Goal: Transaction & Acquisition: Purchase product/service

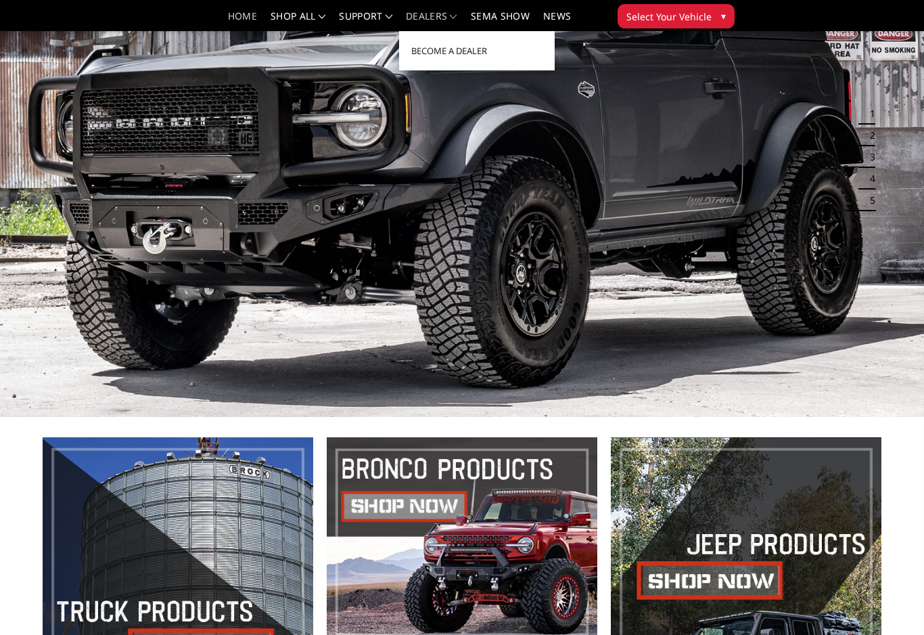
click at [688, 16] on span "Select Your Vehicle" at bounding box center [669, 16] width 85 height 14
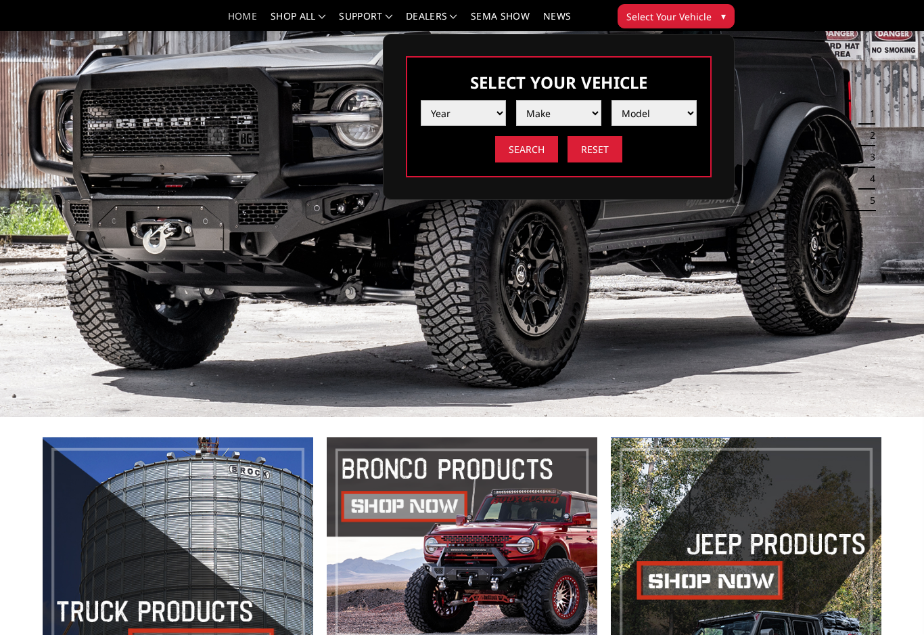
click at [495, 112] on select "Year 2025 2024 2023 2022 2021 2020 2019 2018 2017 2016 2015 2014 2013 2012 2011…" at bounding box center [463, 113] width 85 height 26
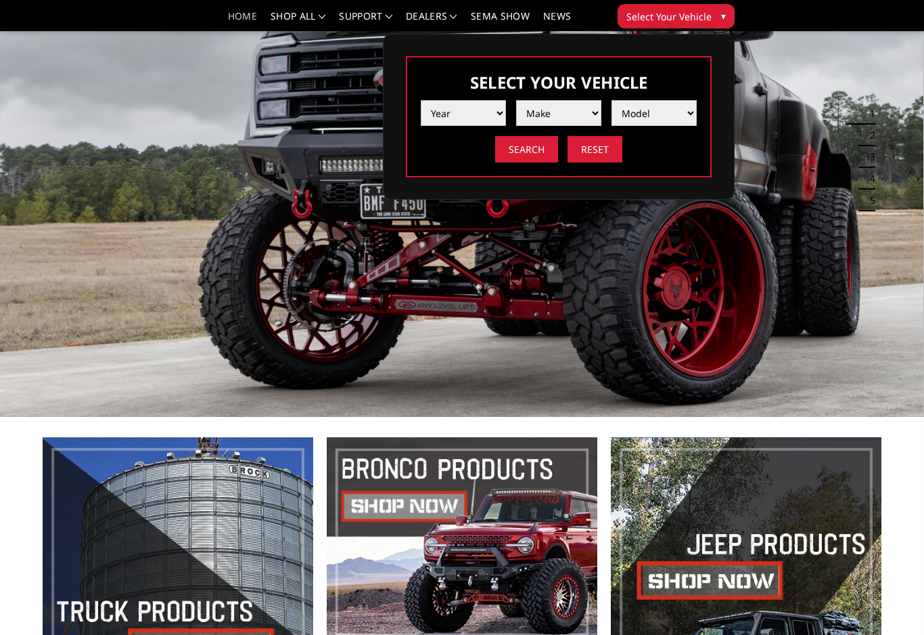
select select "yr_2024"
click at [588, 114] on select "Make Chevrolet Ford GMC Ram Toyota" at bounding box center [558, 113] width 85 height 26
select select "mk_ram"
click at [677, 110] on select "Model 1500 6-Lug 1500 Rebel 2500 / 3500 4500 / 5500 TRX" at bounding box center [654, 113] width 85 height 26
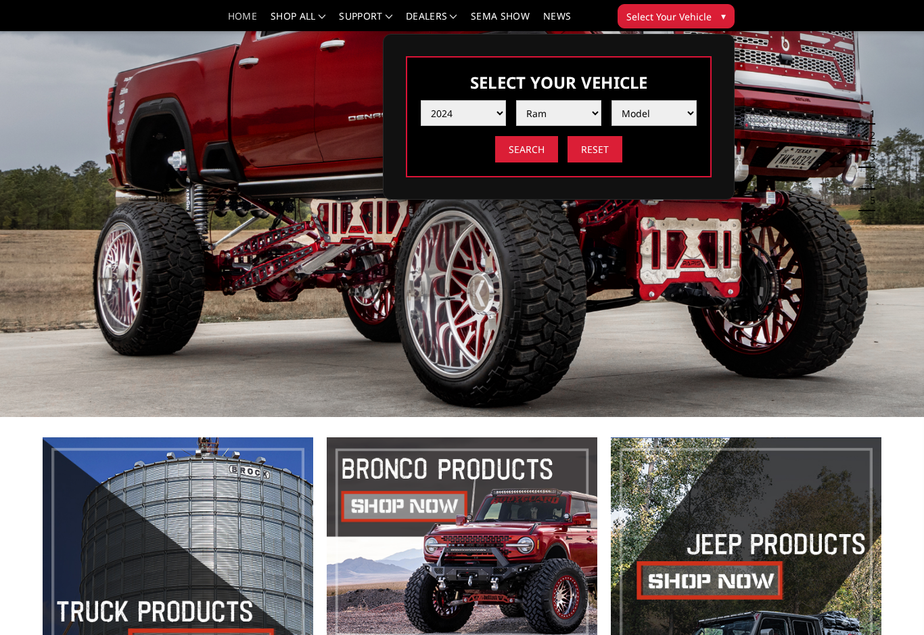
click at [688, 110] on select "Model 1500 6-Lug 1500 Rebel 2500 / 3500 4500 / 5500 TRX" at bounding box center [654, 113] width 85 height 26
select select "md_2500-3500"
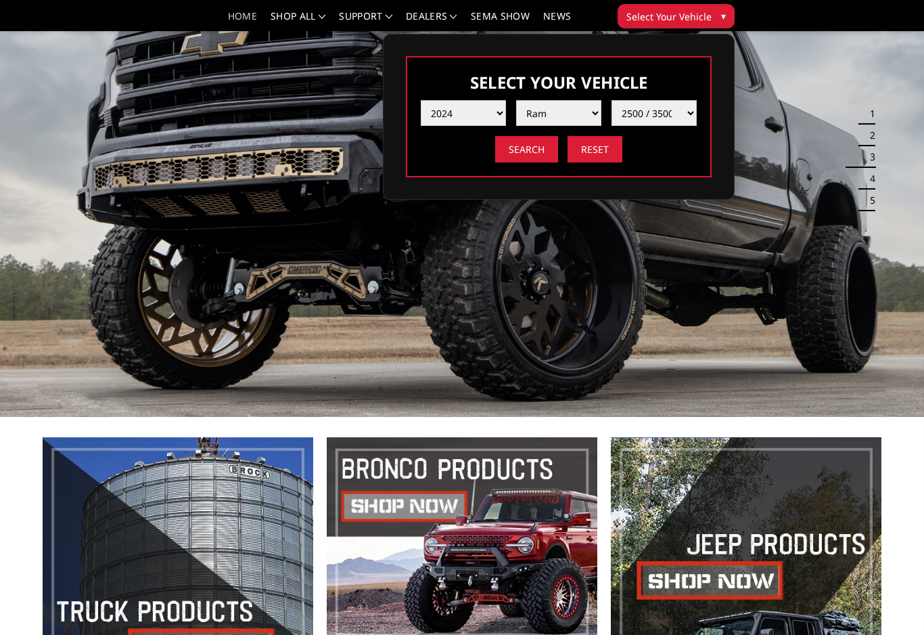
click at [536, 158] on input "Search" at bounding box center [526, 149] width 63 height 26
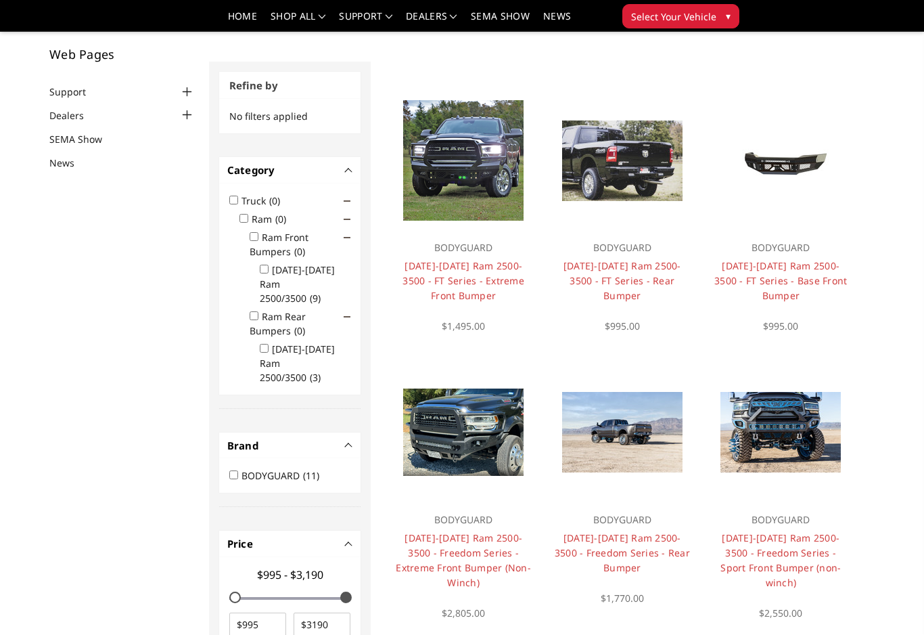
scroll to position [70, 0]
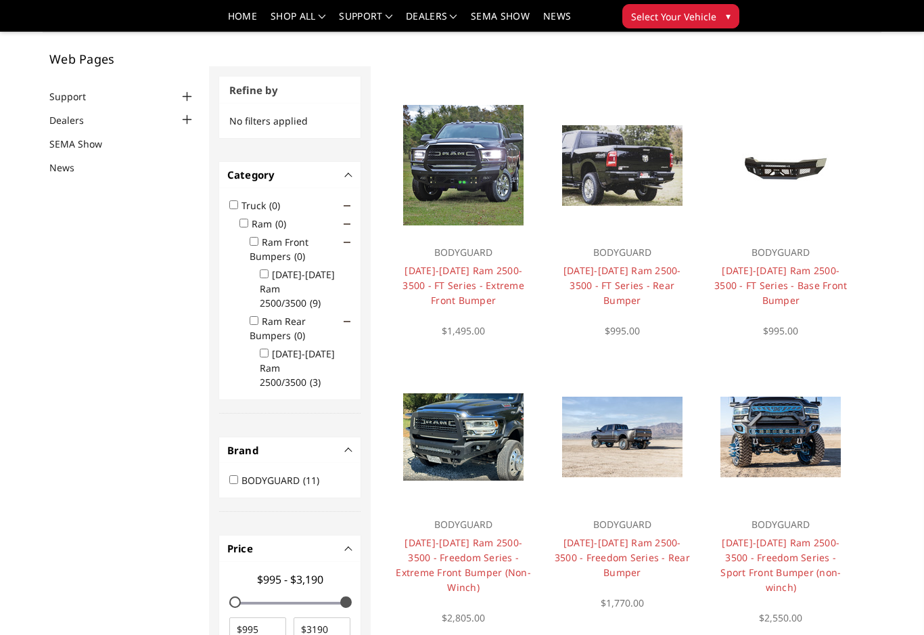
click at [485, 278] on link "[DATE]-[DATE] Ram 2500-3500 - FT Series - Extreme Front Bumper" at bounding box center [464, 285] width 122 height 43
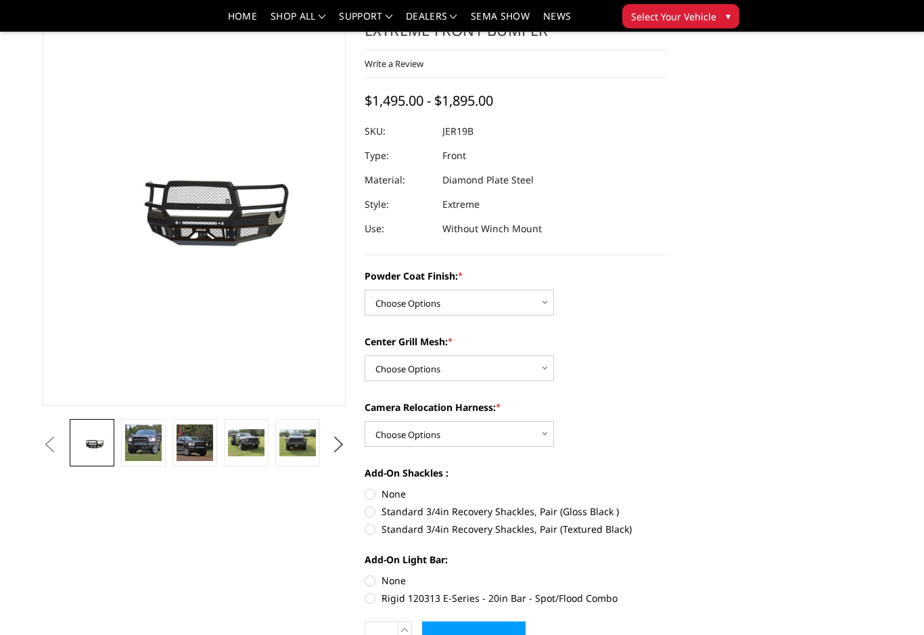
scroll to position [70, 0]
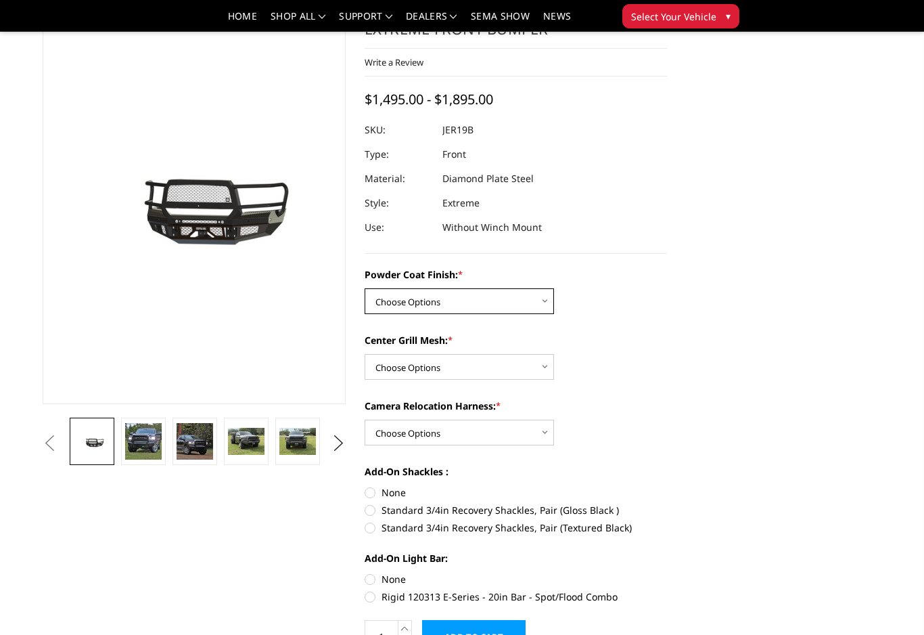
click at [540, 300] on select "Choose Options Bare Metal Gloss Black Powder Coat Textured Black Powder Coat" at bounding box center [459, 301] width 189 height 26
select select "3216"
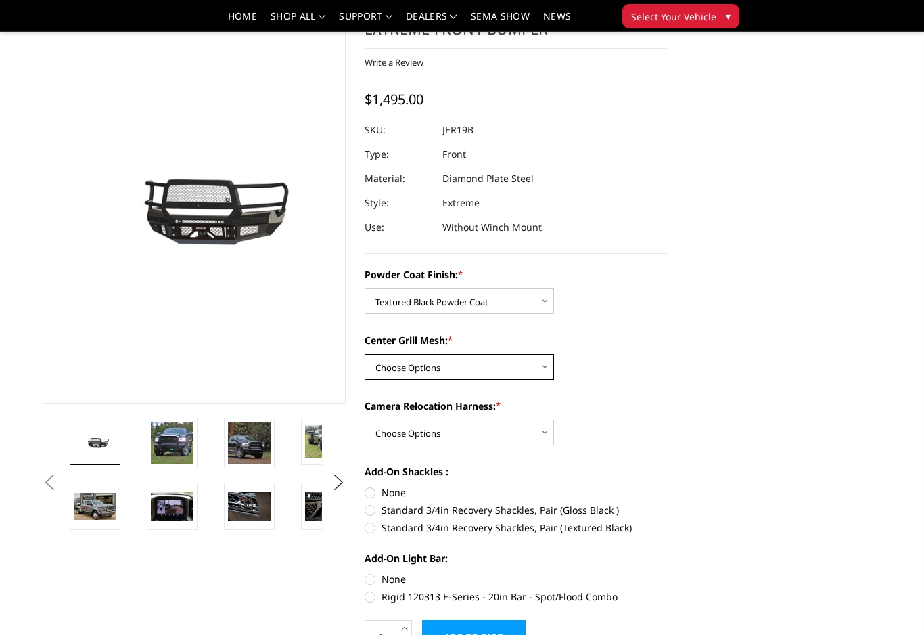
click at [535, 364] on select "Choose Options WITH Expanded Metal in Center Grill WITHOUT Expanded Metal in Ce…" at bounding box center [459, 367] width 189 height 26
select select "3217"
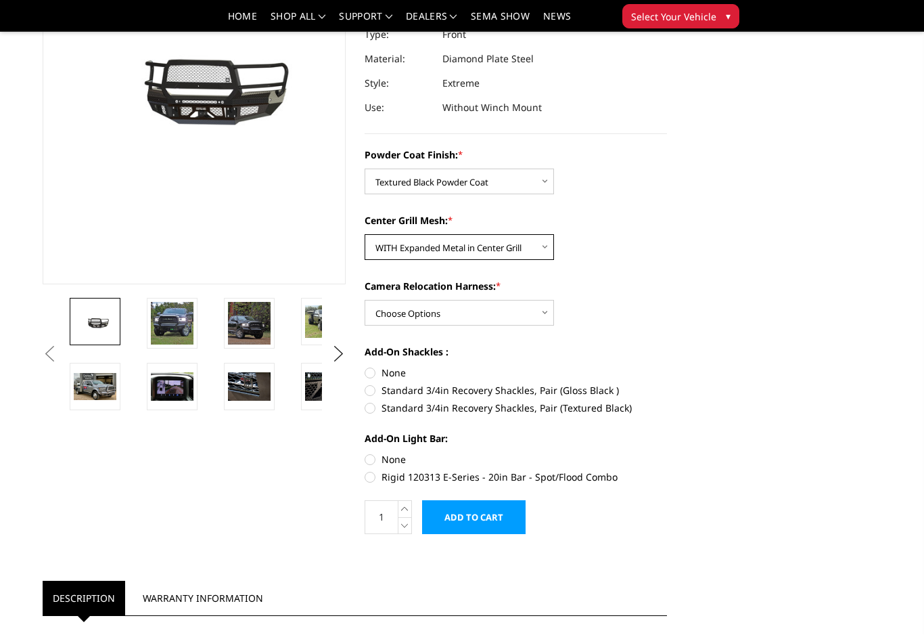
scroll to position [193, 0]
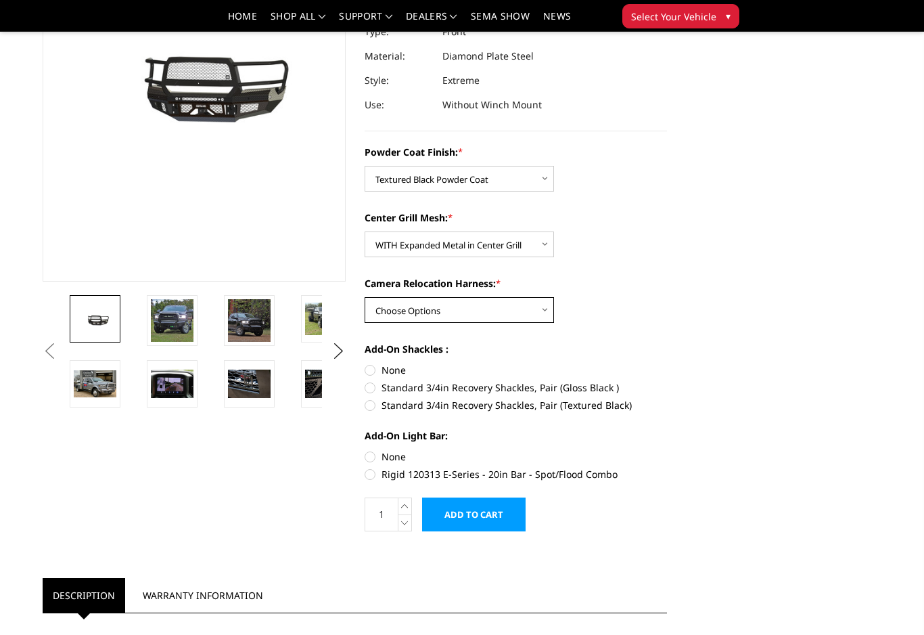
click at [539, 311] on select "Choose Options WITH Camera Relocation Harness WITHOUT Camera Relocation Harness" at bounding box center [459, 310] width 189 height 26
select select "3220"
click at [374, 374] on label "None" at bounding box center [516, 370] width 303 height 14
click at [365, 363] on input "None" at bounding box center [365, 363] width 1 height 1
radio input "true"
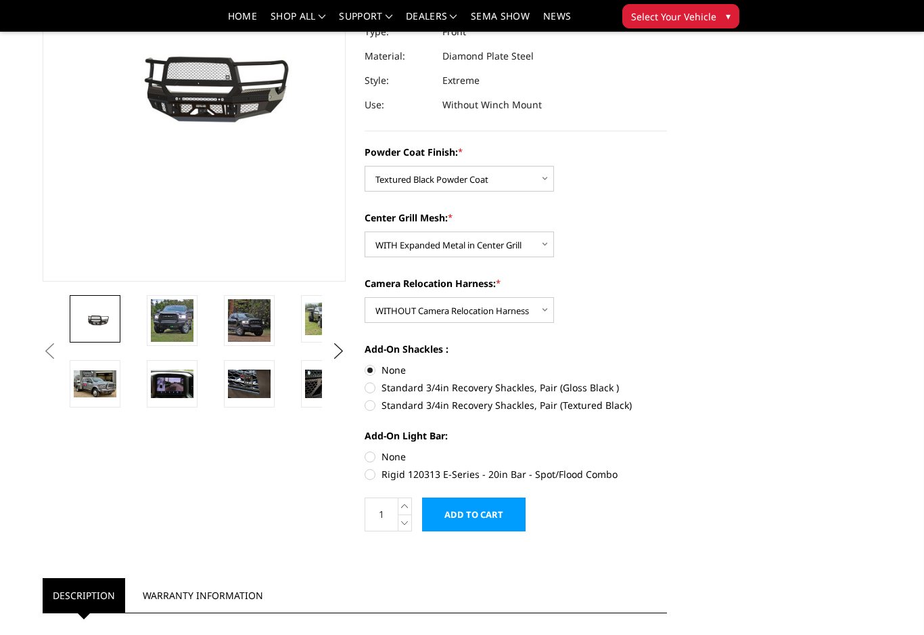
click at [372, 453] on label "None" at bounding box center [516, 456] width 303 height 14
click at [365, 450] on input "None" at bounding box center [365, 449] width 1 height 1
radio input "true"
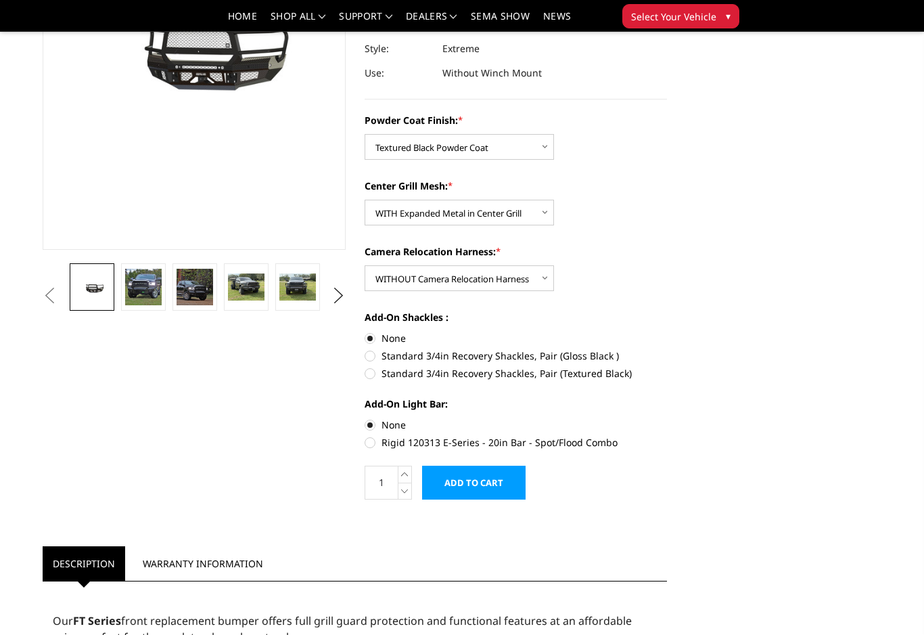
scroll to position [225, 0]
click at [490, 478] on input "Add to Cart" at bounding box center [474, 482] width 104 height 34
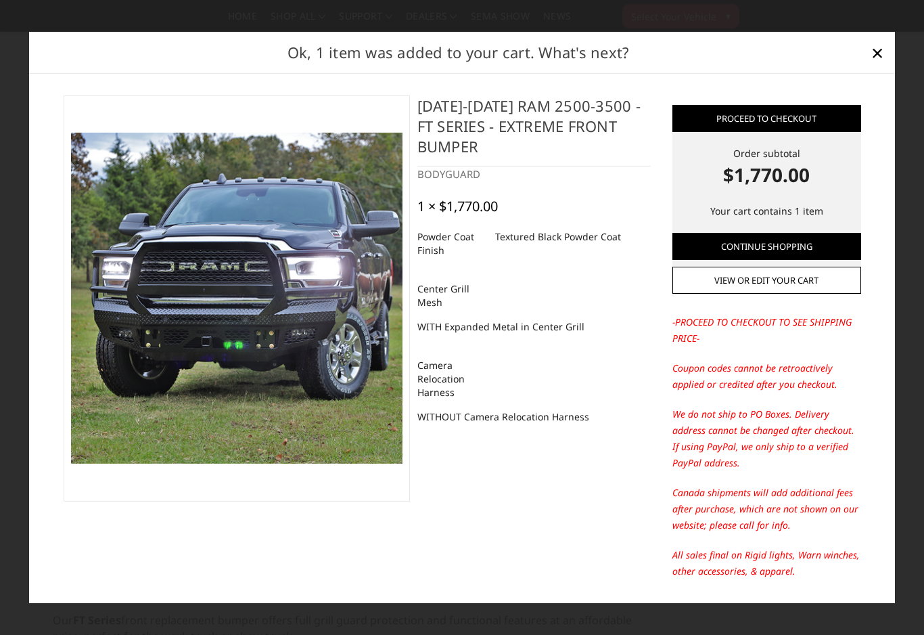
click at [805, 129] on link "Proceed to checkout" at bounding box center [767, 117] width 189 height 27
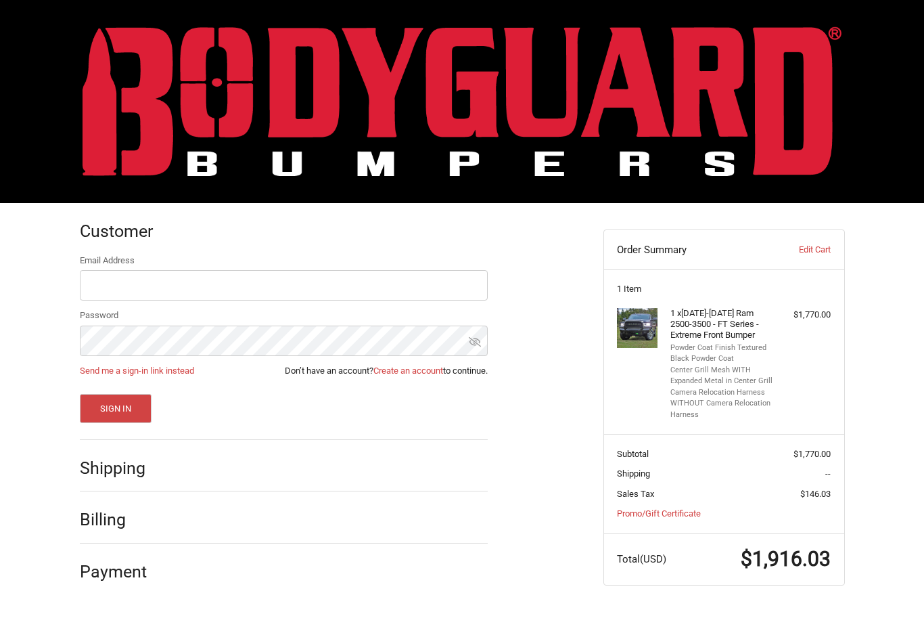
click at [141, 470] on h2 "Shipping" at bounding box center [119, 467] width 79 height 21
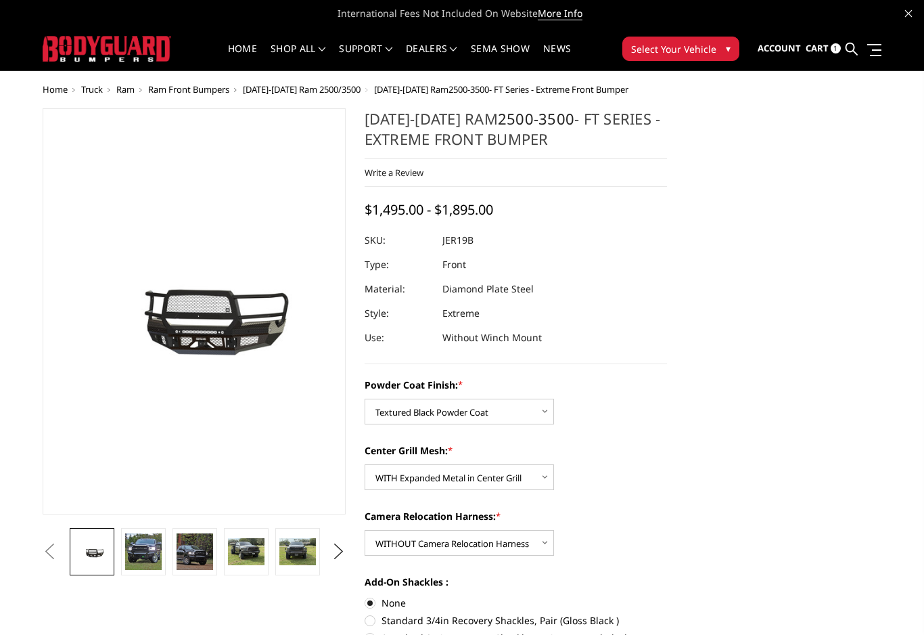
select select "3216"
select select "3217"
select select "3220"
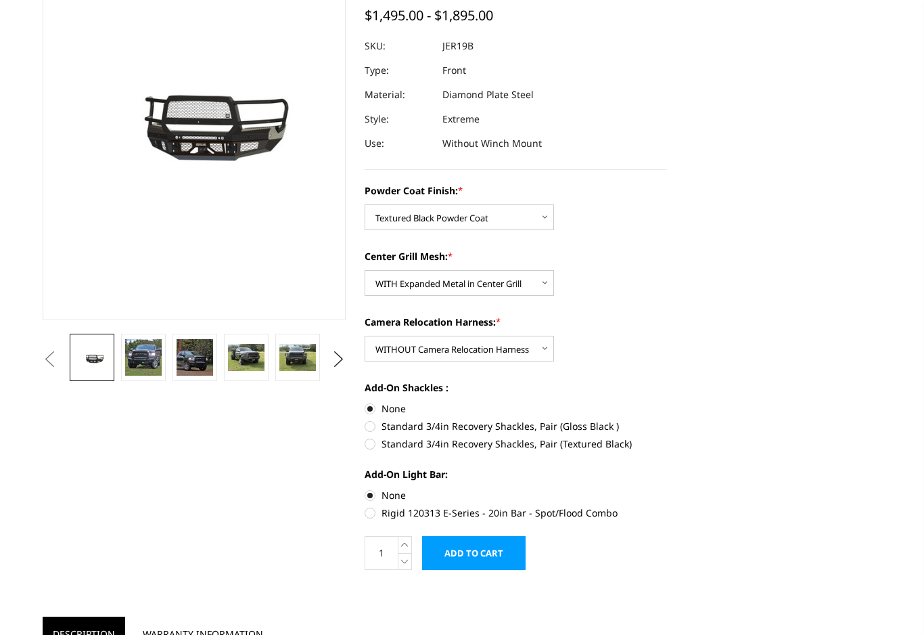
click at [156, 353] on img at bounding box center [143, 357] width 37 height 37
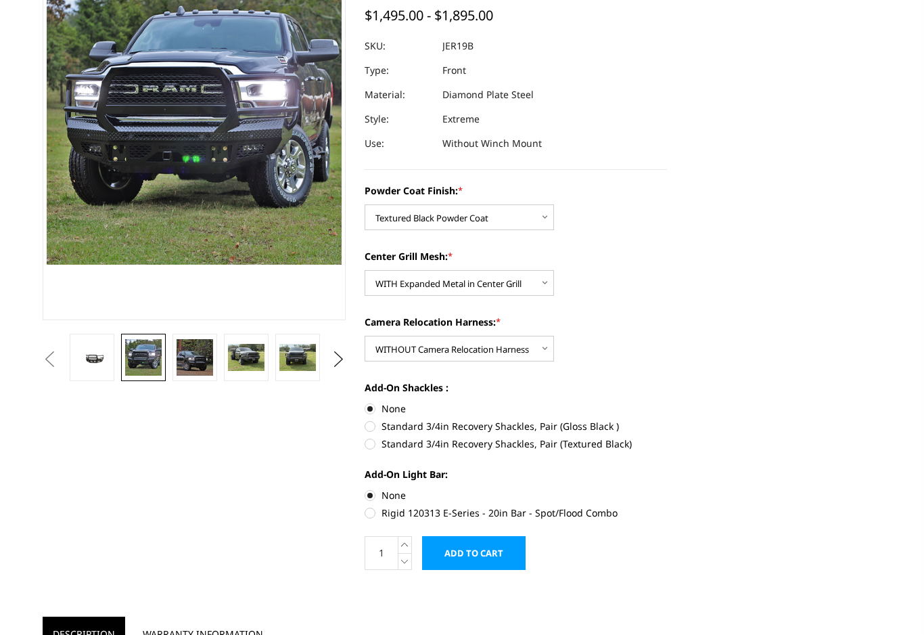
click at [198, 355] on img at bounding box center [195, 357] width 37 height 37
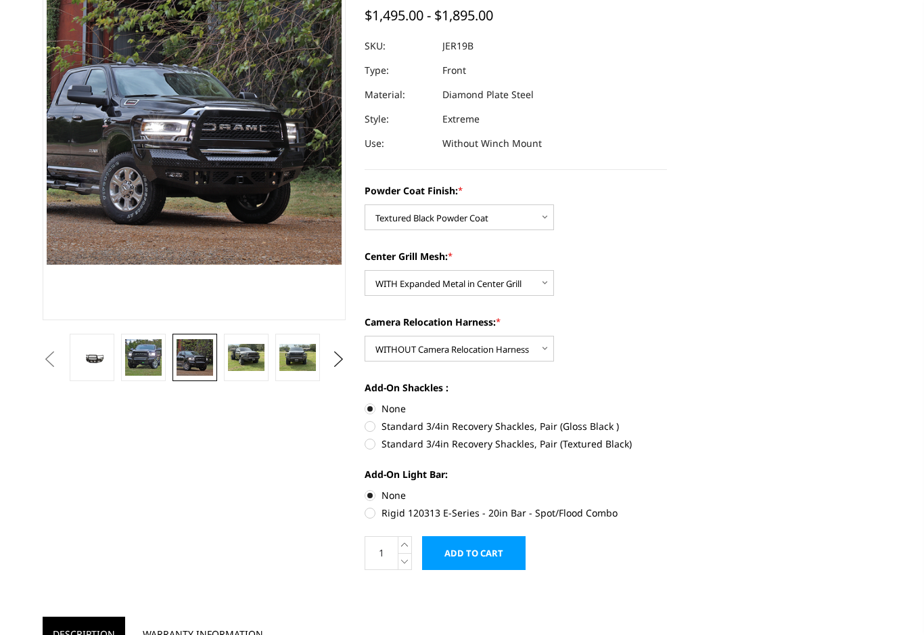
click at [253, 354] on img at bounding box center [246, 358] width 37 height 28
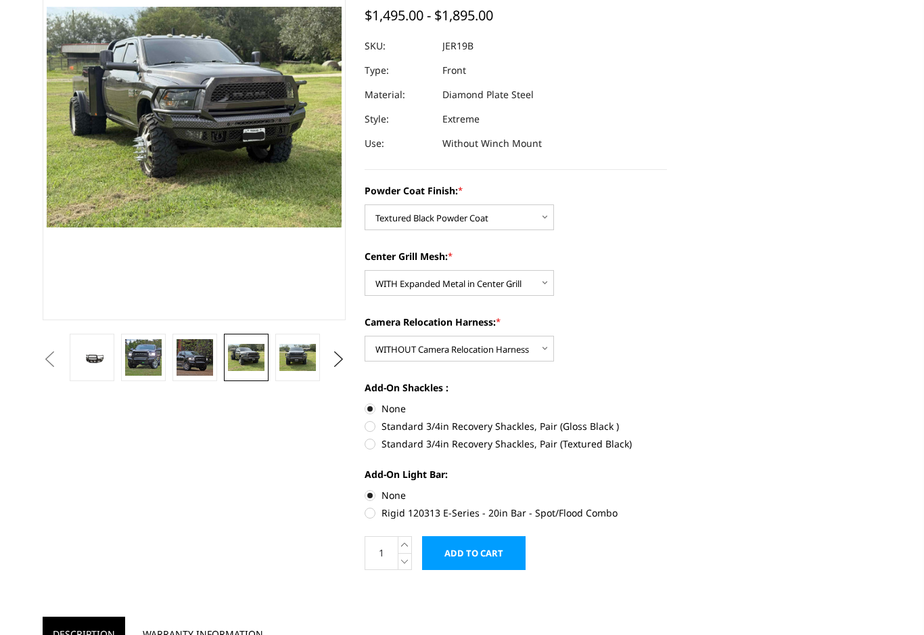
click at [305, 351] on img at bounding box center [297, 358] width 37 height 28
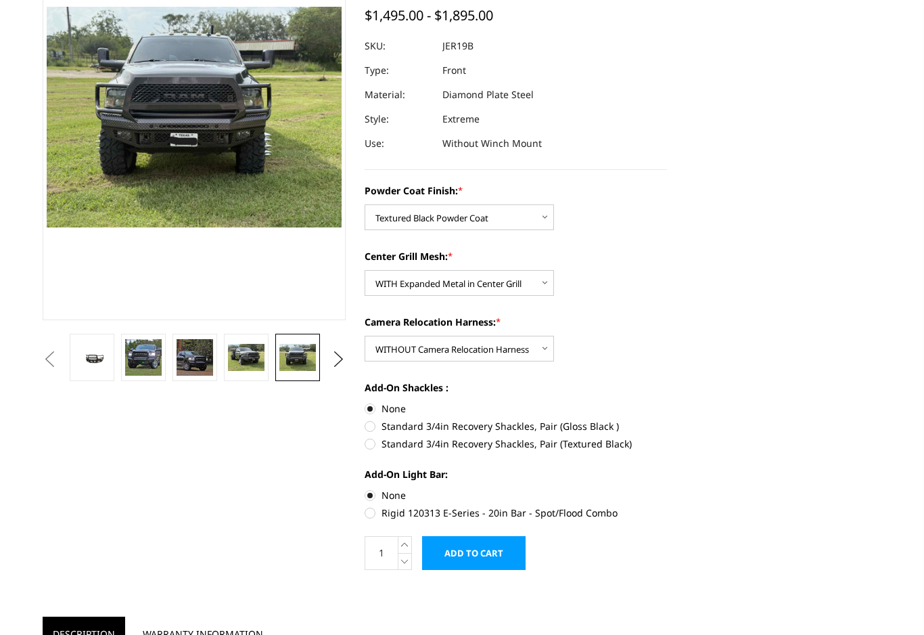
click at [320, 347] on link at bounding box center [297, 357] width 45 height 47
click at [340, 355] on button "Next" at bounding box center [338, 359] width 20 height 20
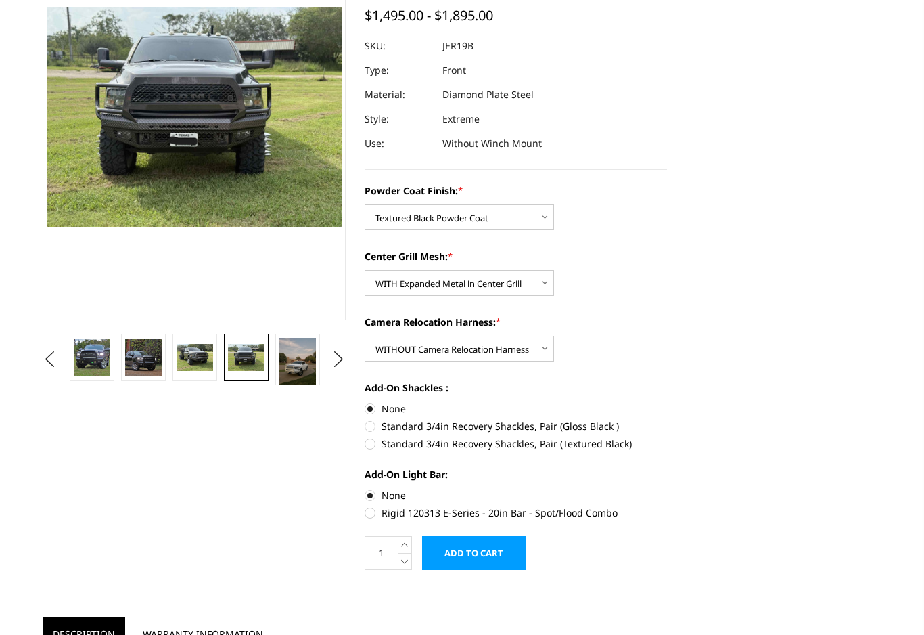
click at [303, 356] on img at bounding box center [297, 362] width 37 height 49
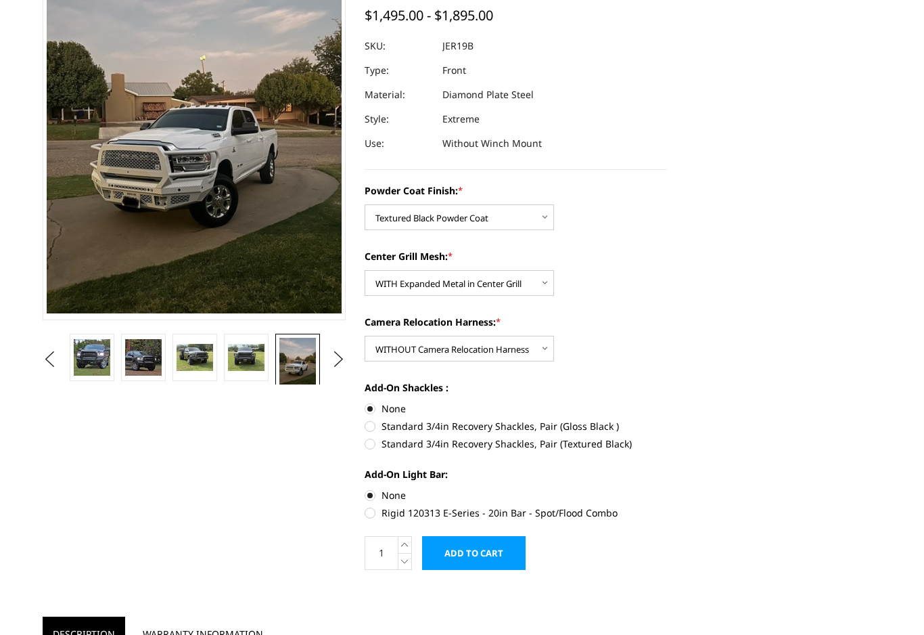
click at [252, 353] on img at bounding box center [246, 358] width 37 height 28
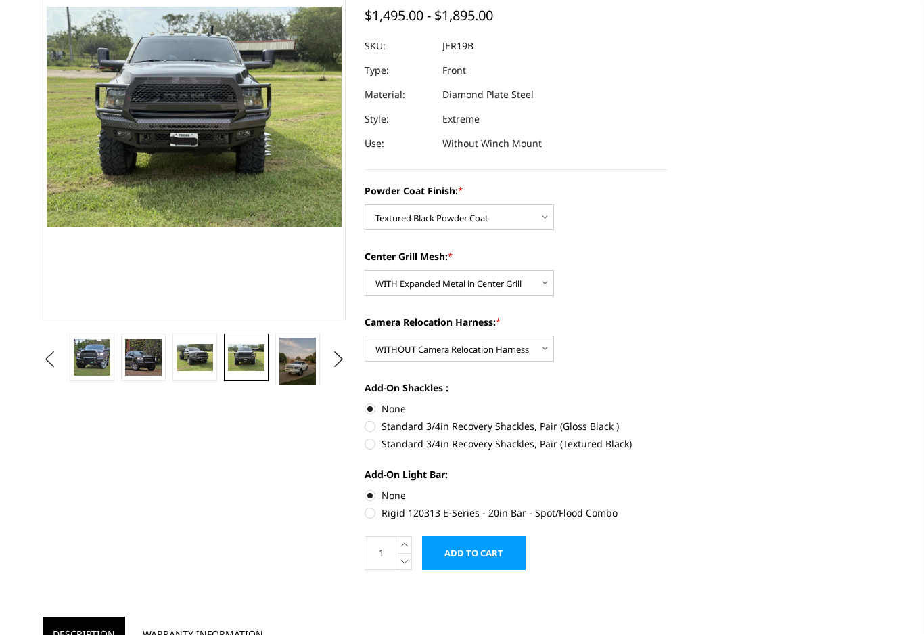
click at [340, 355] on button "Next" at bounding box center [338, 359] width 20 height 20
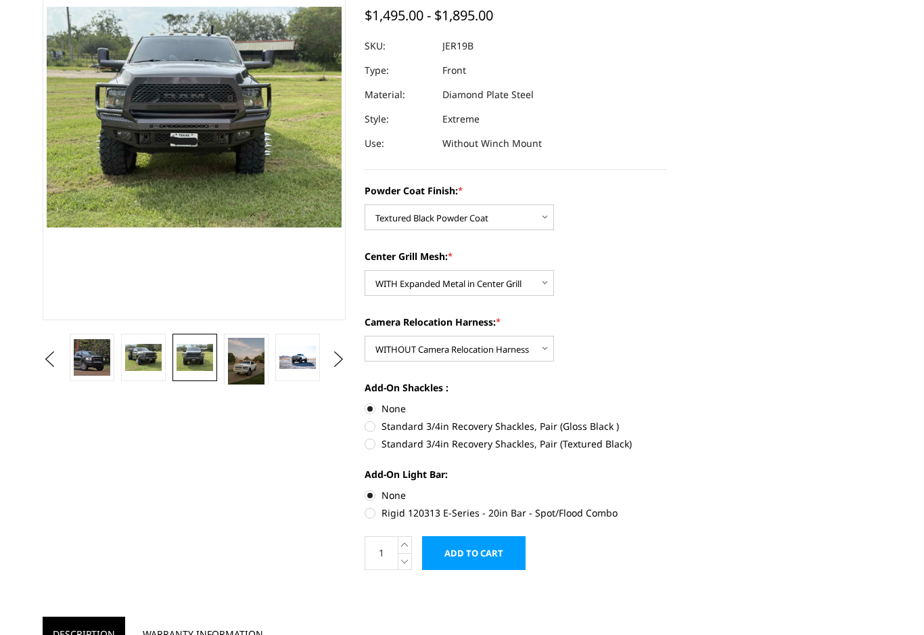
click at [338, 354] on button "Next" at bounding box center [338, 359] width 20 height 20
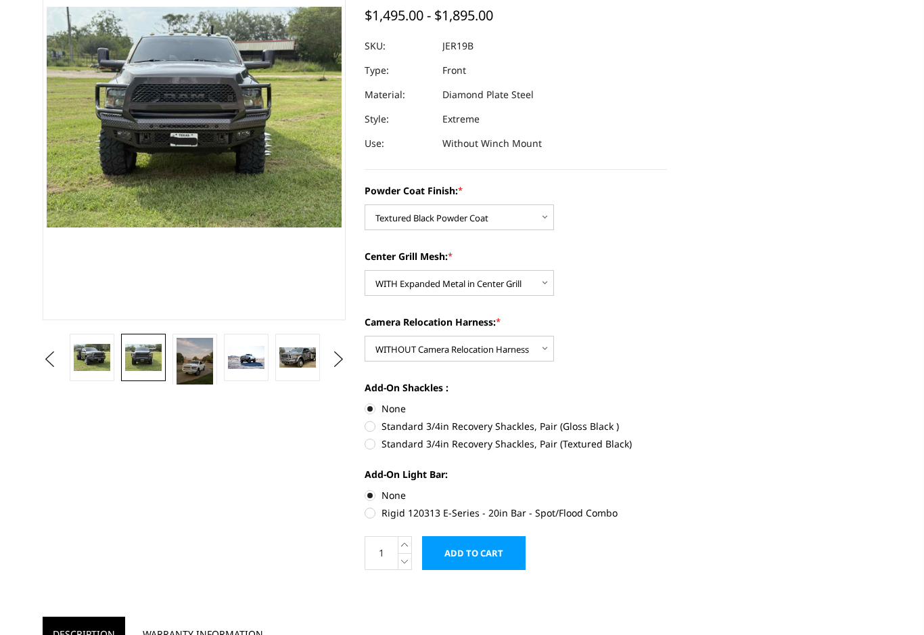
click at [301, 357] on img at bounding box center [297, 357] width 37 height 20
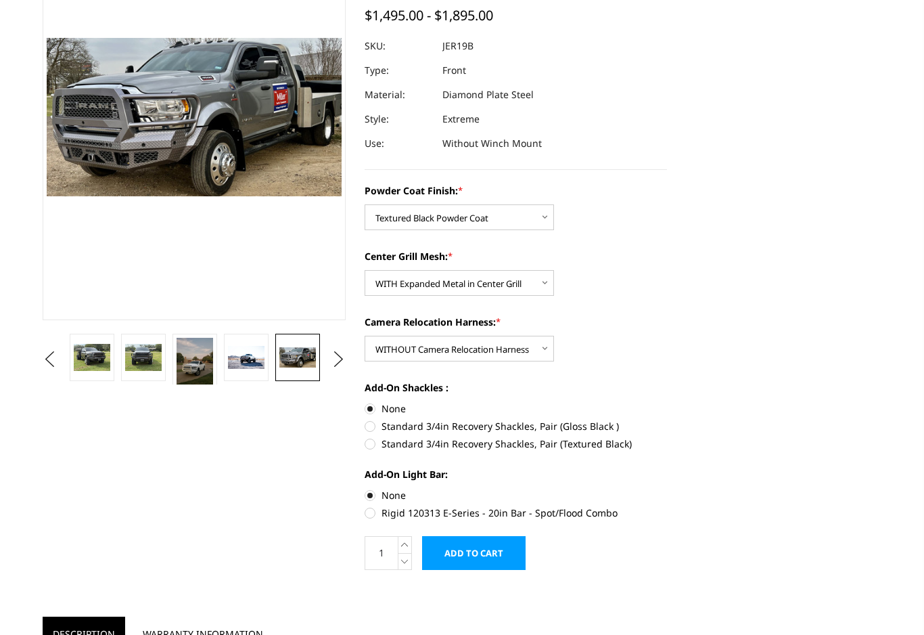
click at [338, 357] on button "Next" at bounding box center [338, 359] width 20 height 20
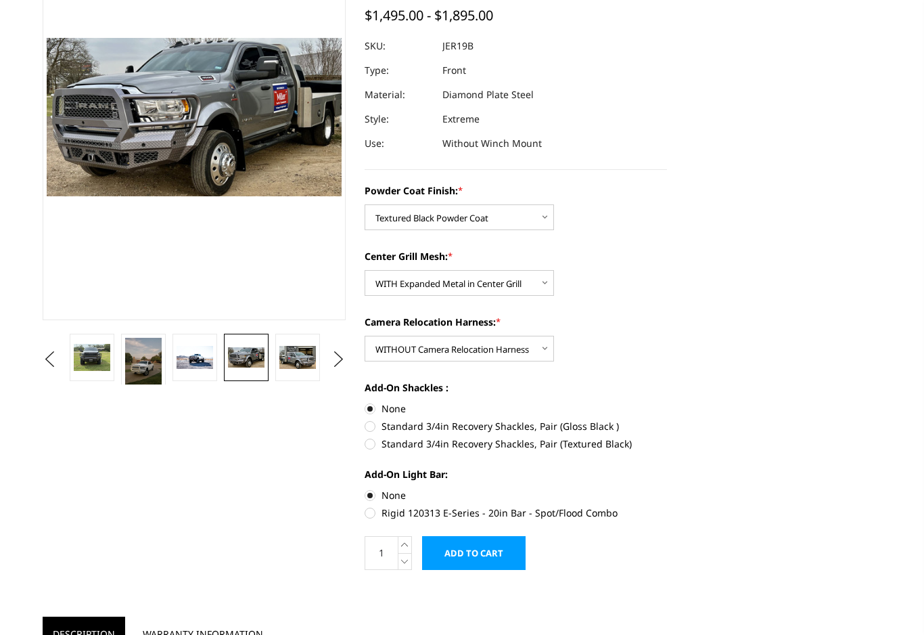
click at [309, 351] on img at bounding box center [297, 358] width 37 height 24
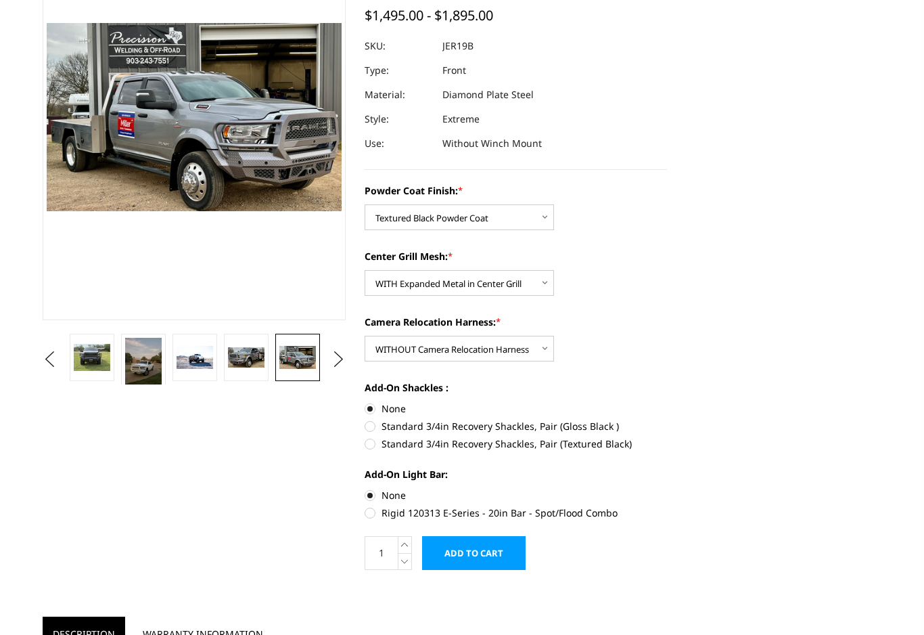
click at [339, 354] on button "Next" at bounding box center [338, 359] width 20 height 20
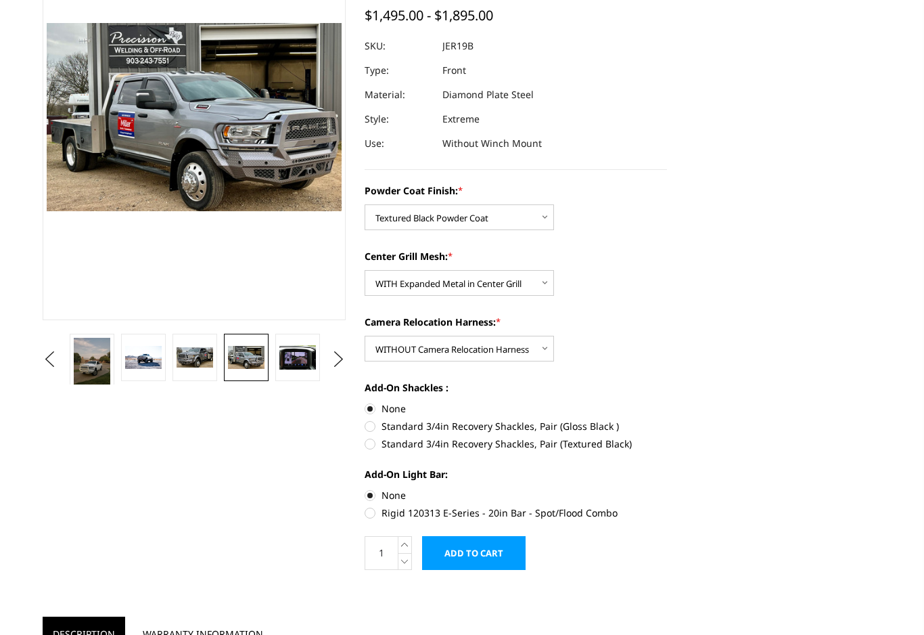
click at [308, 348] on img at bounding box center [297, 357] width 37 height 24
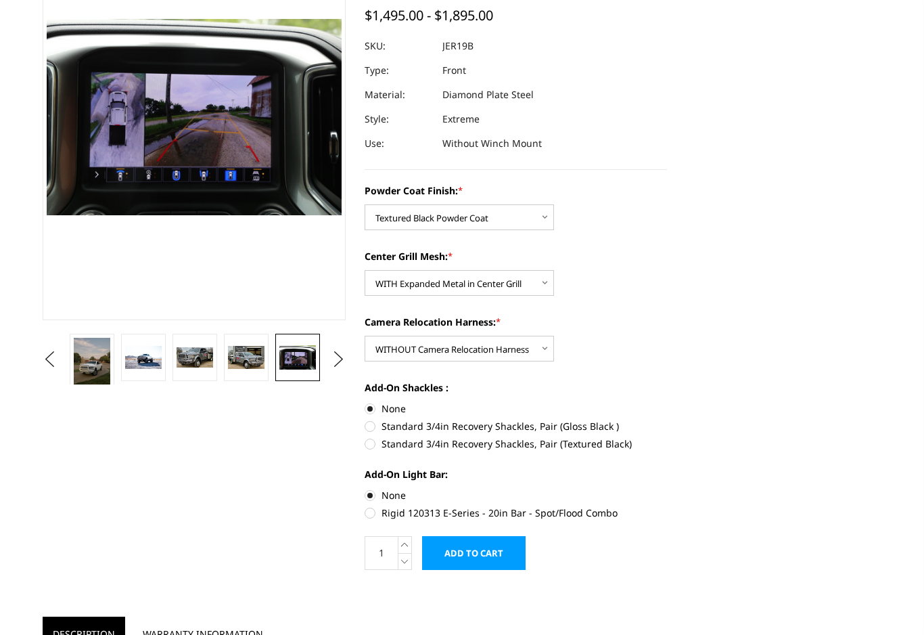
click at [340, 355] on button "Next" at bounding box center [338, 359] width 20 height 20
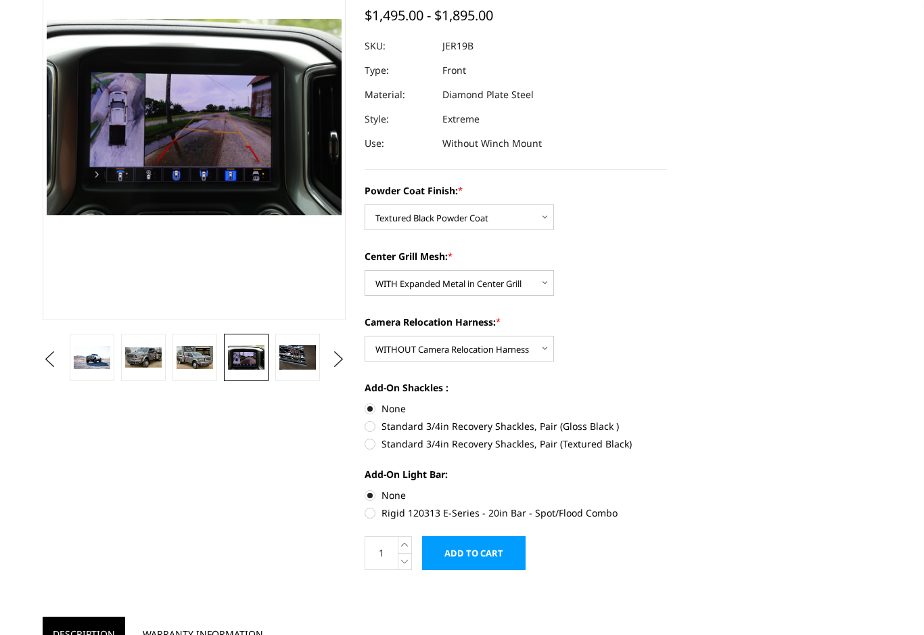
click at [308, 353] on img at bounding box center [297, 357] width 37 height 24
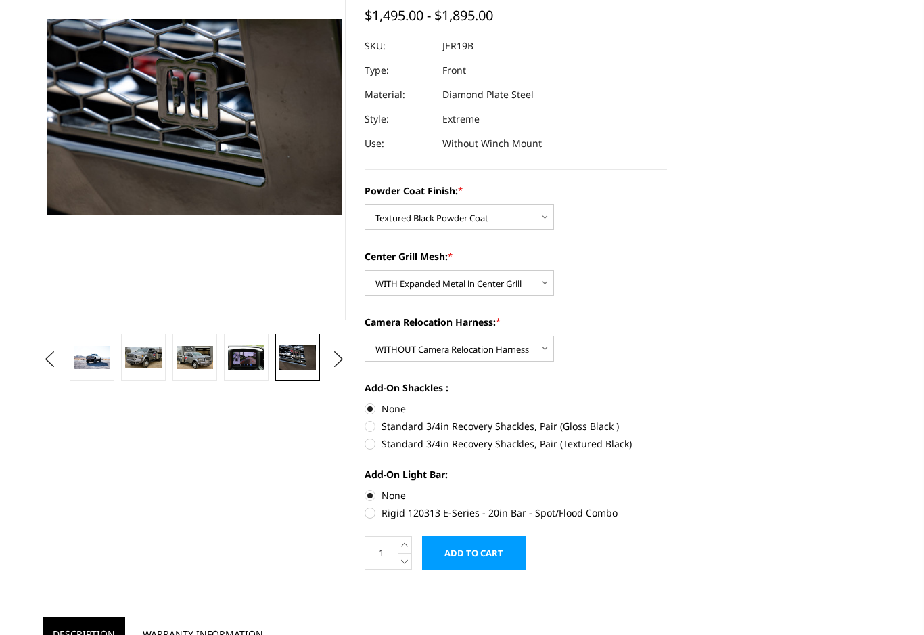
click at [342, 357] on button "Next" at bounding box center [338, 359] width 20 height 20
click at [304, 355] on img at bounding box center [297, 357] width 37 height 24
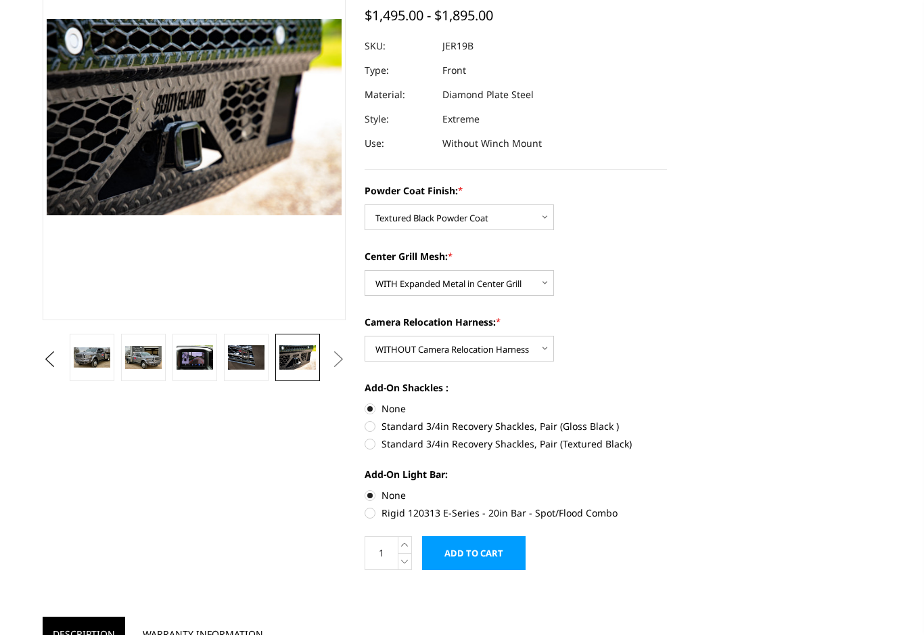
click at [338, 352] on button "Next" at bounding box center [338, 359] width 20 height 20
click at [341, 357] on button "Next" at bounding box center [338, 359] width 20 height 20
click at [253, 355] on img at bounding box center [246, 357] width 37 height 24
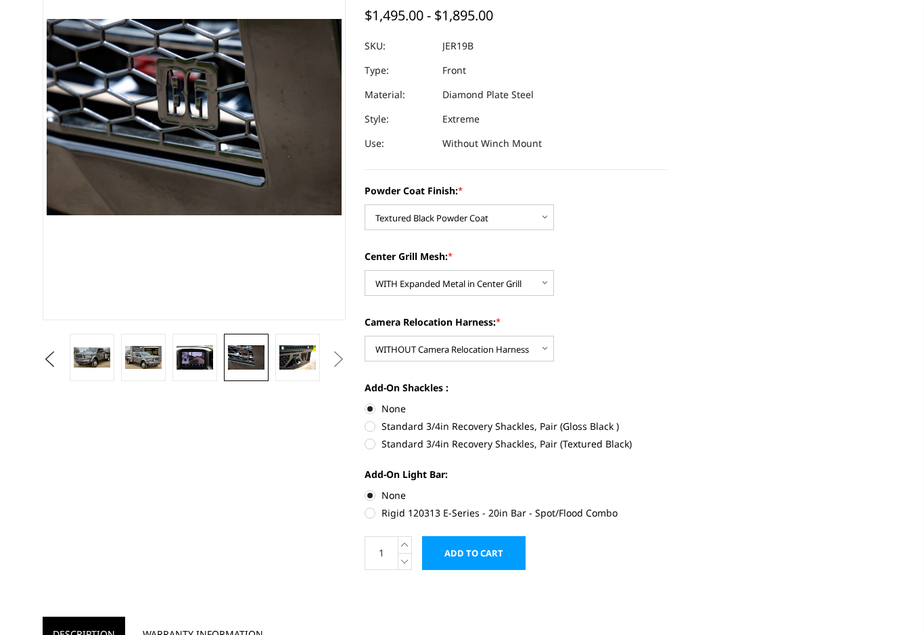
click at [202, 358] on img at bounding box center [195, 357] width 37 height 24
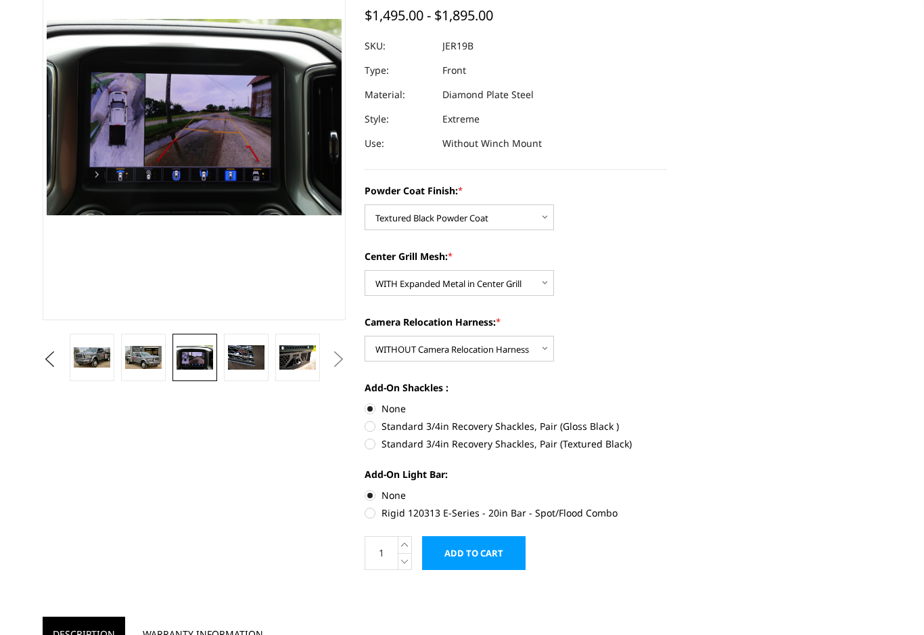
click at [150, 350] on img at bounding box center [143, 358] width 37 height 24
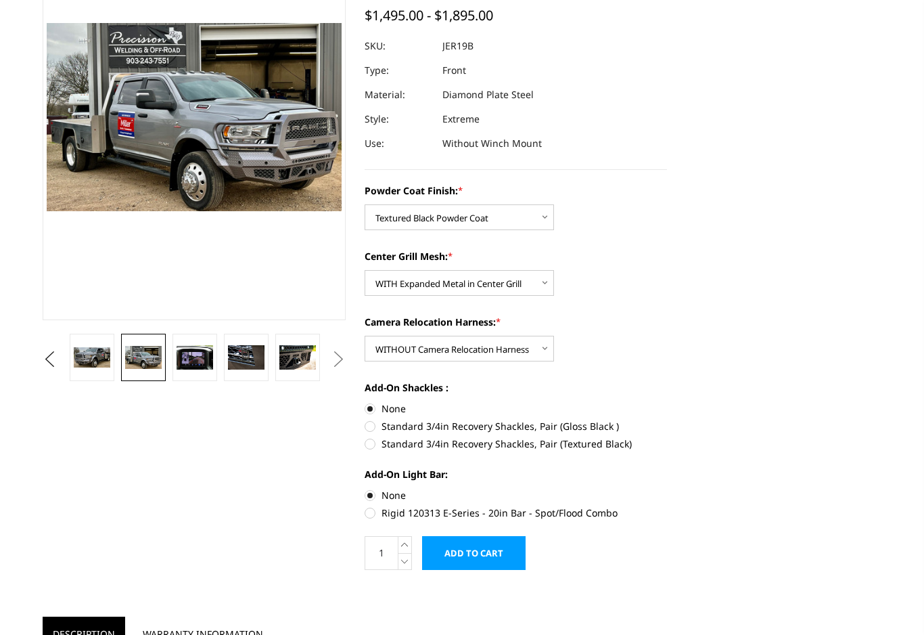
click at [106, 357] on img at bounding box center [92, 357] width 37 height 20
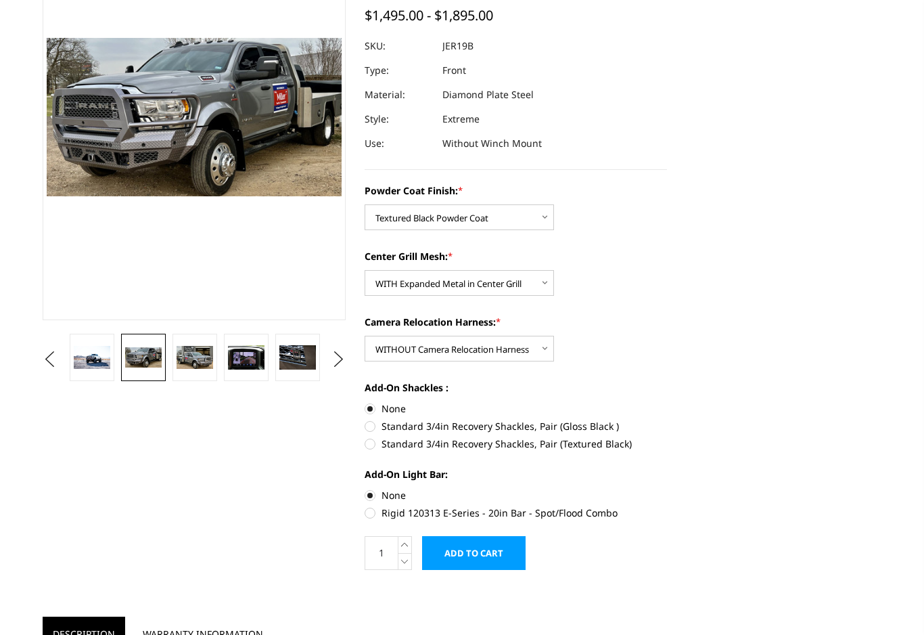
click at [49, 356] on button "Previous" at bounding box center [49, 359] width 20 height 20
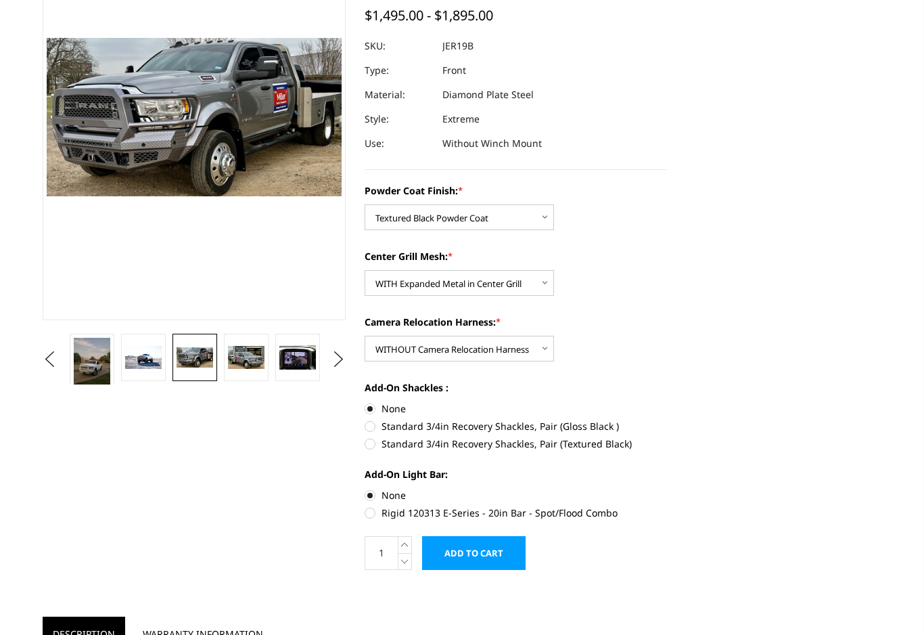
click at [47, 367] on button "Previous" at bounding box center [49, 359] width 20 height 20
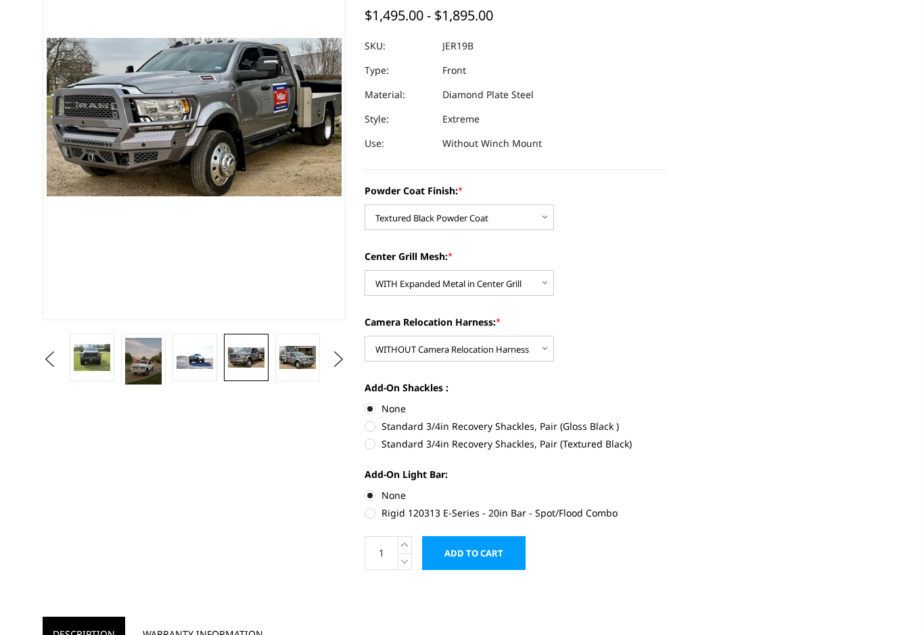
click at [47, 367] on button "Previous" at bounding box center [49, 359] width 20 height 20
click at [51, 368] on button "Previous" at bounding box center [49, 359] width 20 height 20
click at [47, 367] on button "Previous" at bounding box center [49, 359] width 20 height 20
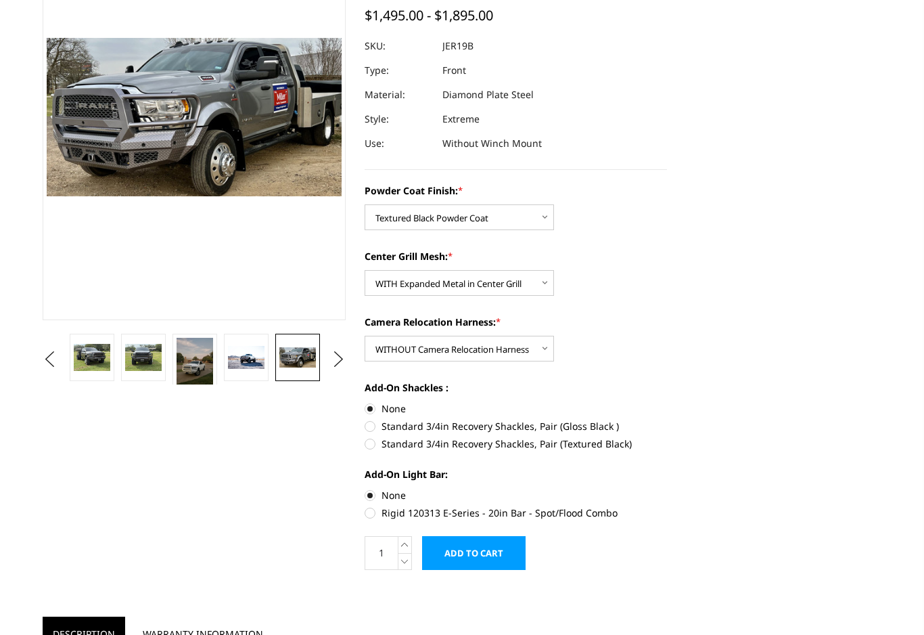
click at [150, 357] on img at bounding box center [143, 358] width 37 height 28
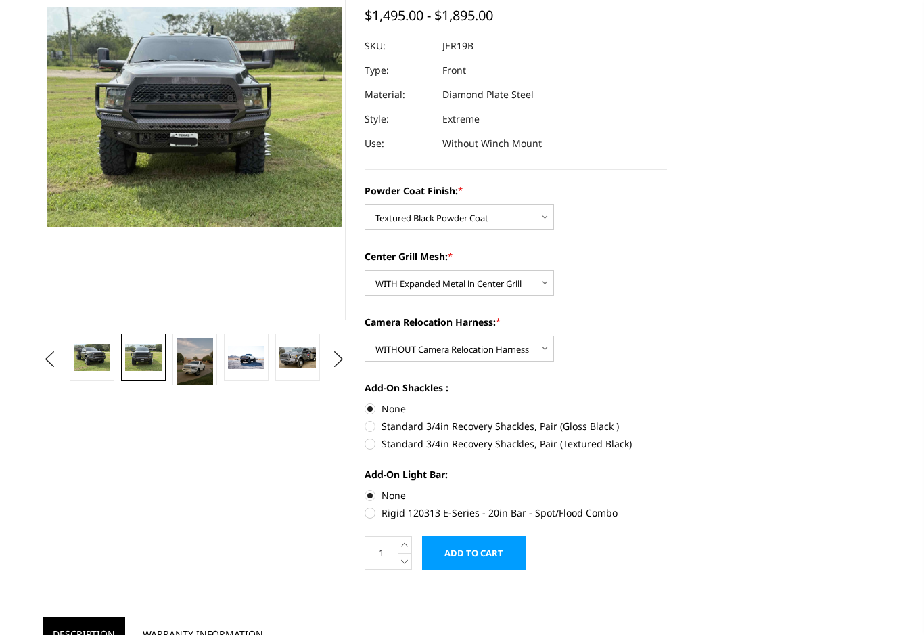
click at [199, 363] on img at bounding box center [195, 362] width 37 height 49
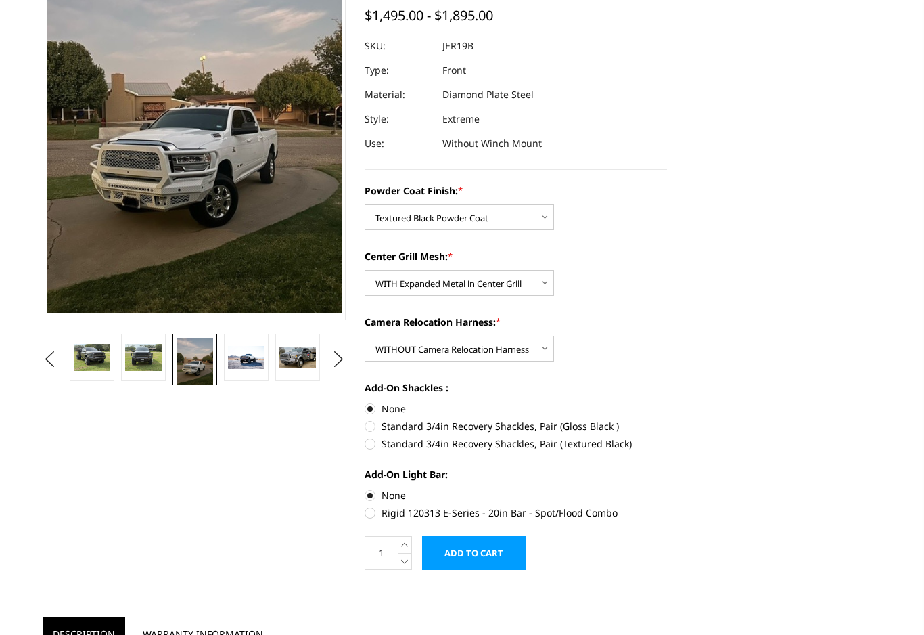
click at [105, 352] on img at bounding box center [92, 358] width 37 height 28
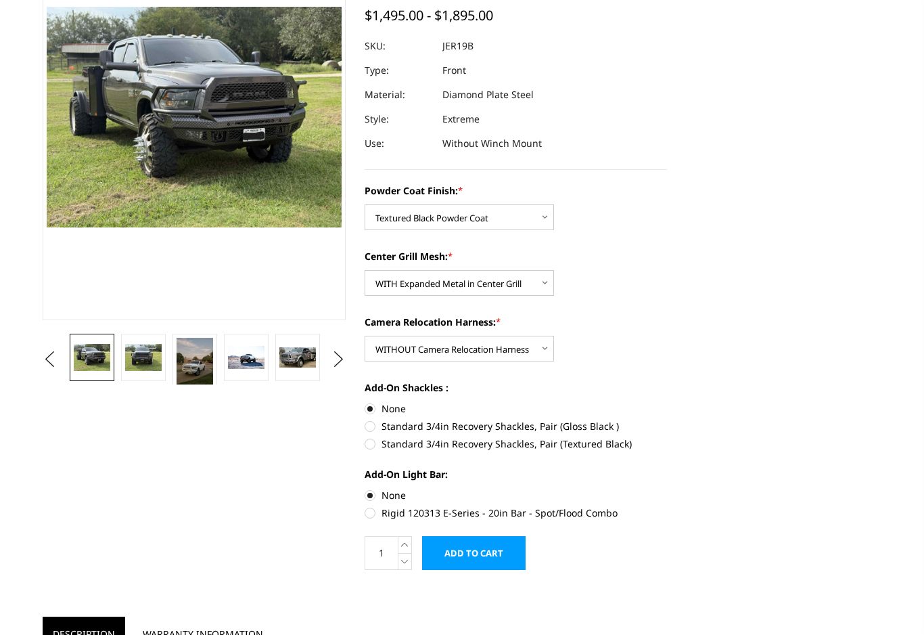
click at [56, 354] on button "Previous" at bounding box center [49, 359] width 20 height 20
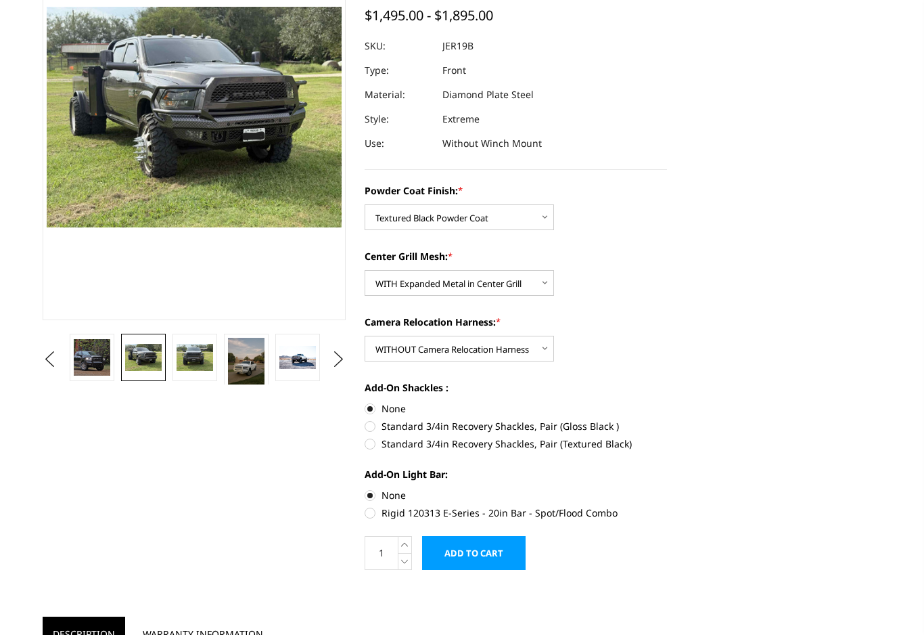
click at [105, 361] on img at bounding box center [92, 357] width 37 height 37
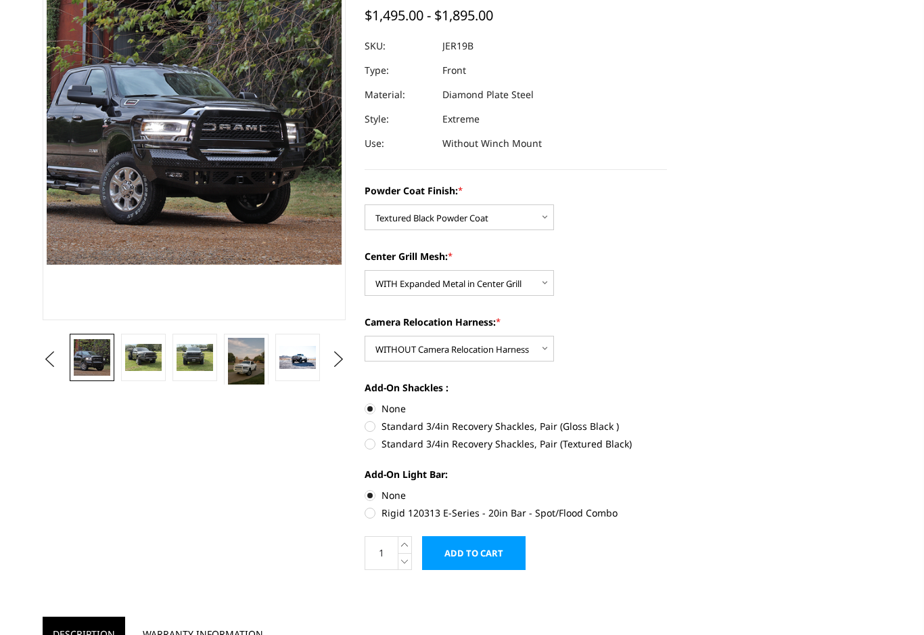
click at [374, 424] on label "Standard 3/4in Recovery Shackles, Pair (Gloss Black )" at bounding box center [516, 426] width 303 height 14
click at [667, 402] on input "Standard 3/4in Recovery Shackles, Pair (Gloss Black )" at bounding box center [667, 401] width 1 height 1
radio input "true"
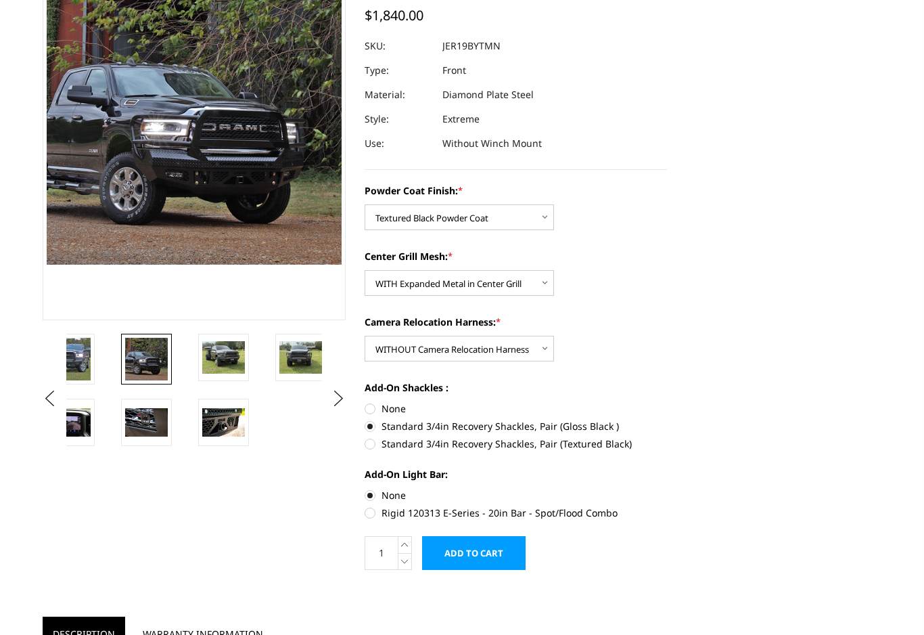
click at [372, 403] on label "None" at bounding box center [516, 408] width 303 height 14
click at [365, 402] on input "None" at bounding box center [365, 401] width 1 height 1
radio input "true"
click at [372, 439] on label "Standard 3/4in Recovery Shackles, Pair (Textured Black)" at bounding box center [516, 443] width 303 height 14
click at [667, 420] on input "Standard 3/4in Recovery Shackles, Pair (Textured Black)" at bounding box center [667, 419] width 1 height 1
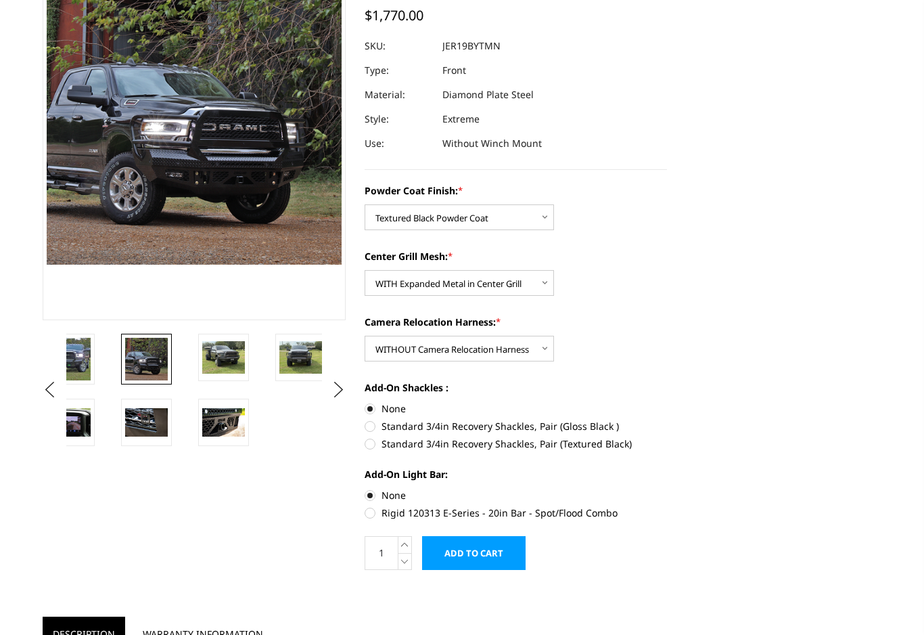
radio input "true"
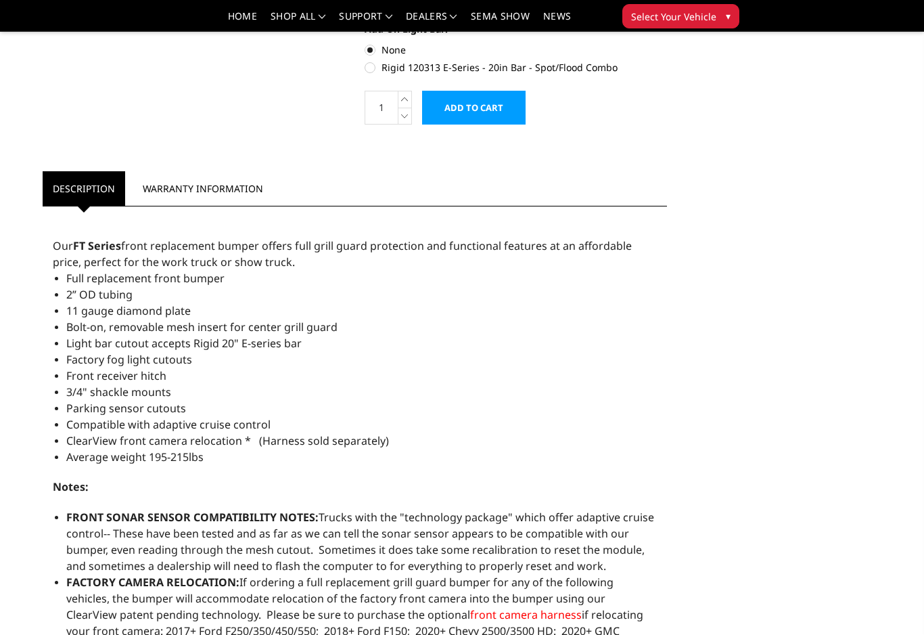
scroll to position [601, 0]
click at [813, 399] on div "Previous Next" at bounding box center [462, 228] width 858 height 1522
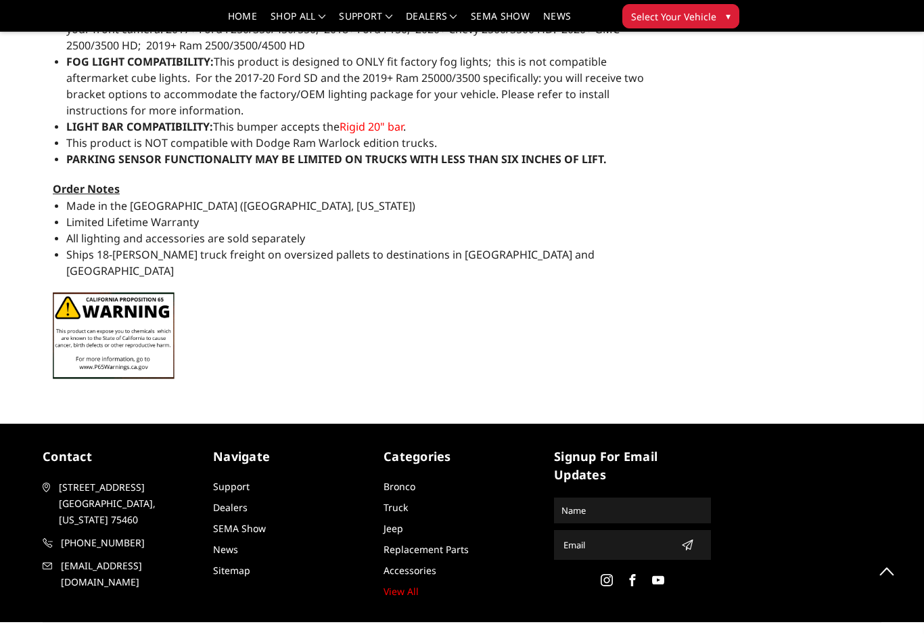
scroll to position [1200, 0]
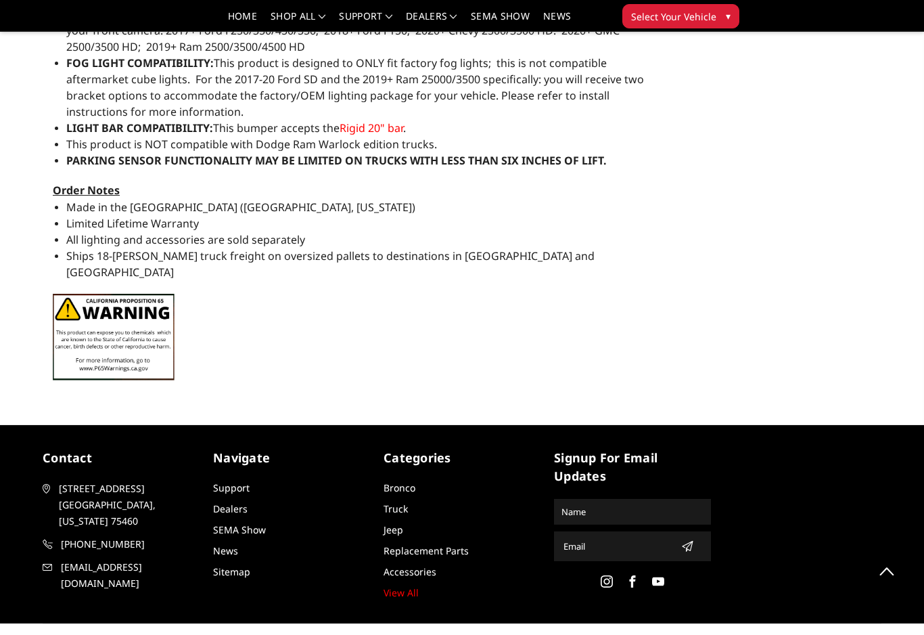
click at [410, 586] on link "View All" at bounding box center [401, 592] width 35 height 13
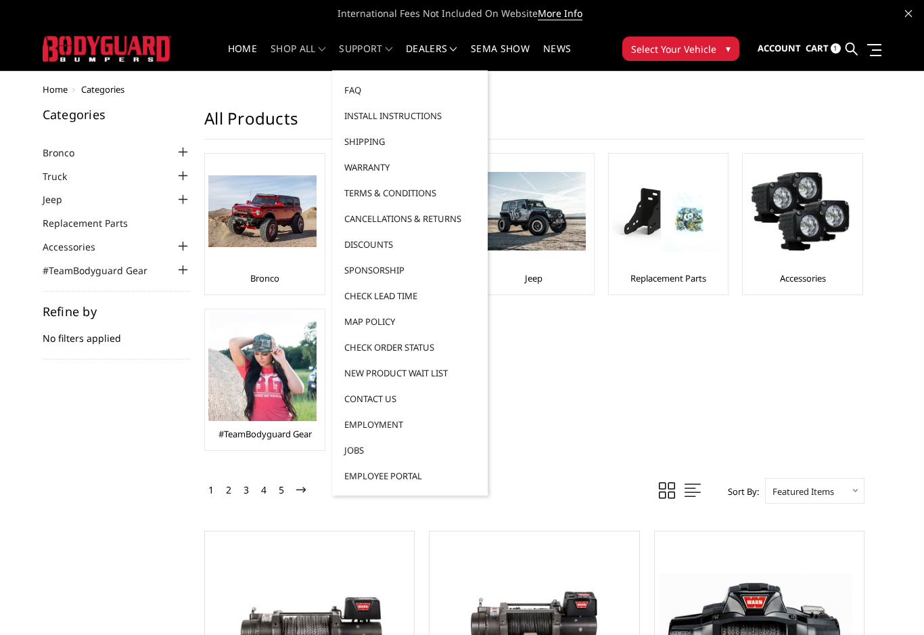
click at [377, 144] on link "Shipping" at bounding box center [410, 142] width 145 height 26
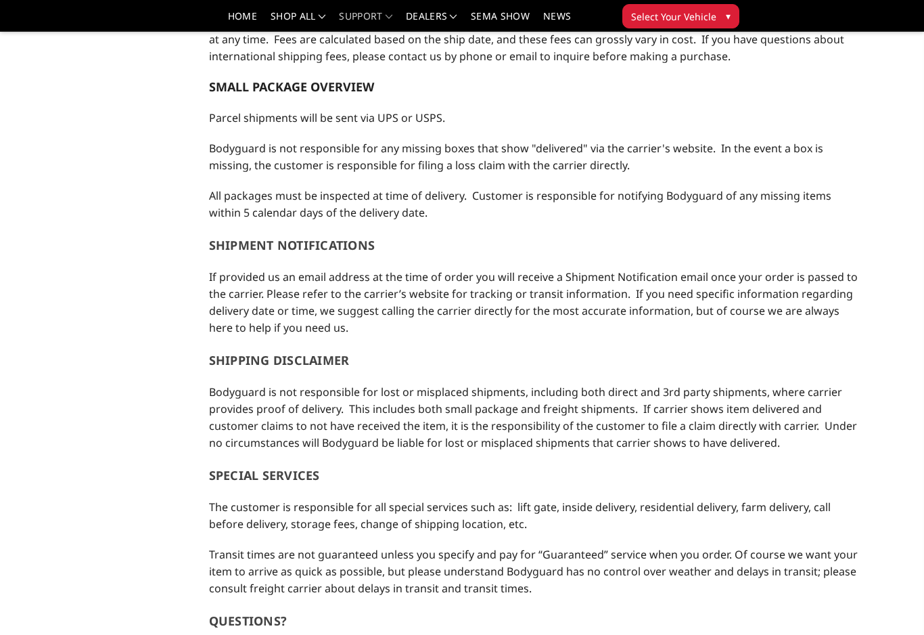
scroll to position [905, 0]
